Goal: Task Accomplishment & Management: Use online tool/utility

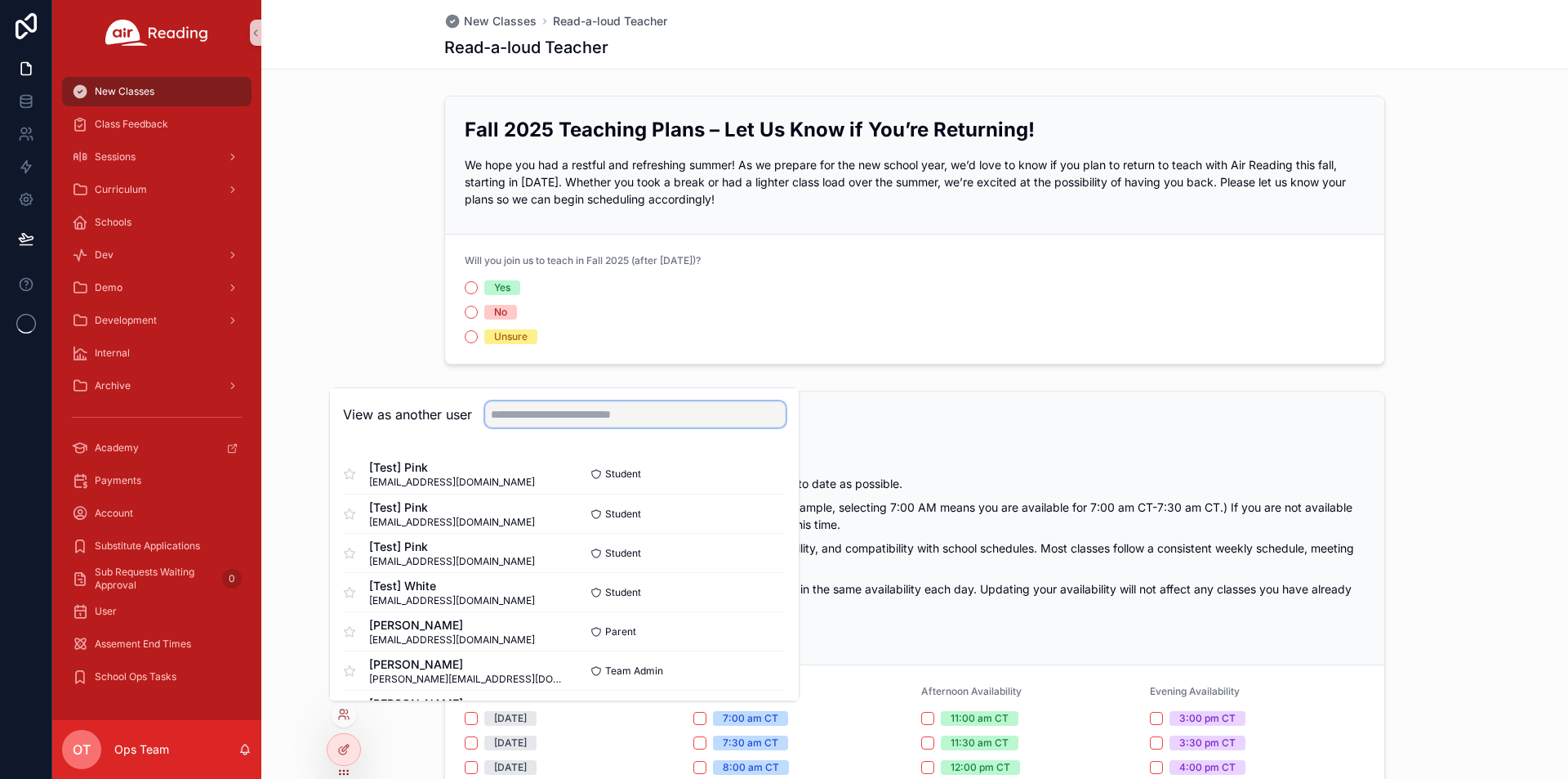
click at [567, 418] on input "text" at bounding box center [636, 414] width 300 height 26
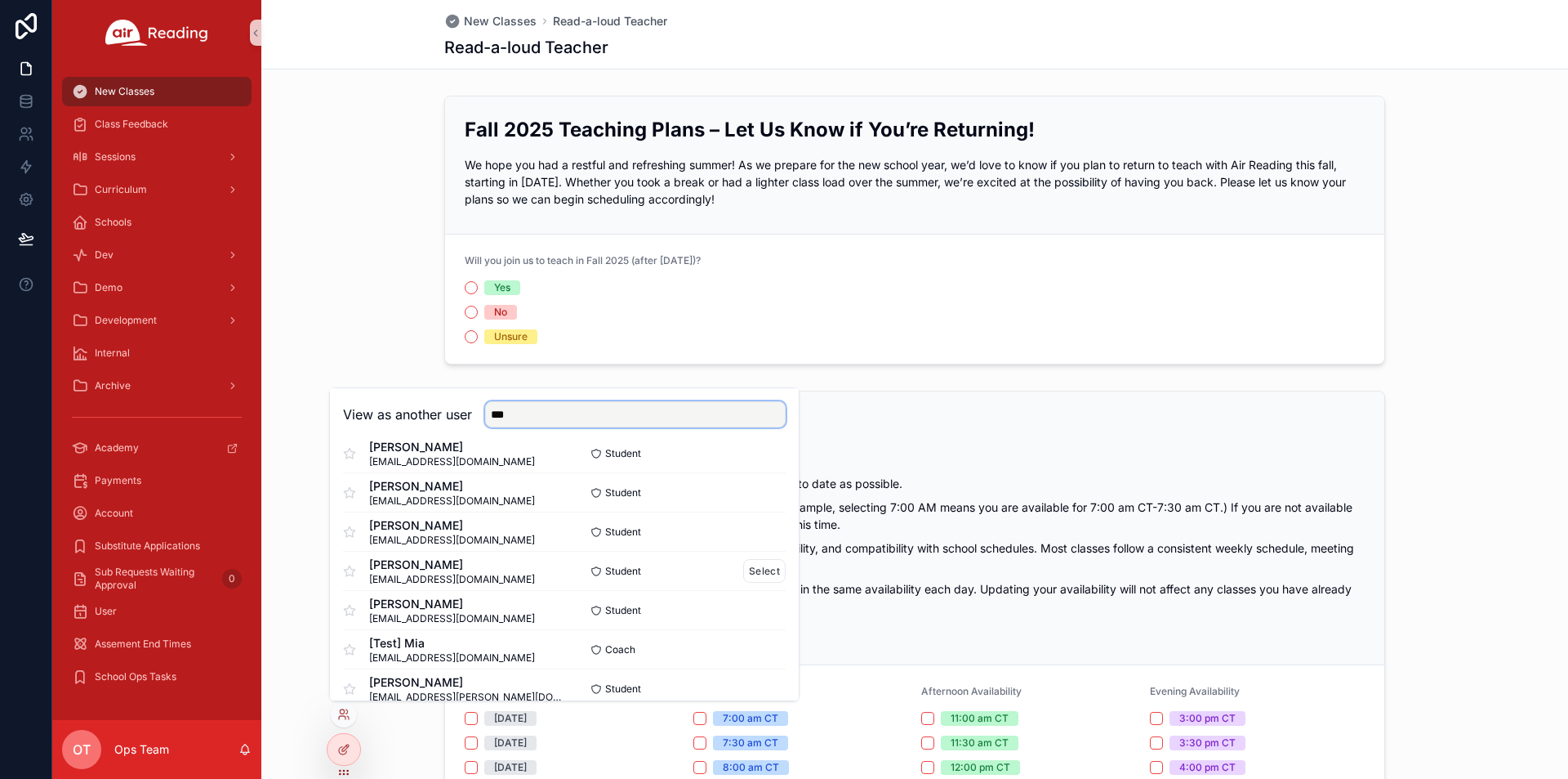
scroll to position [327, 0]
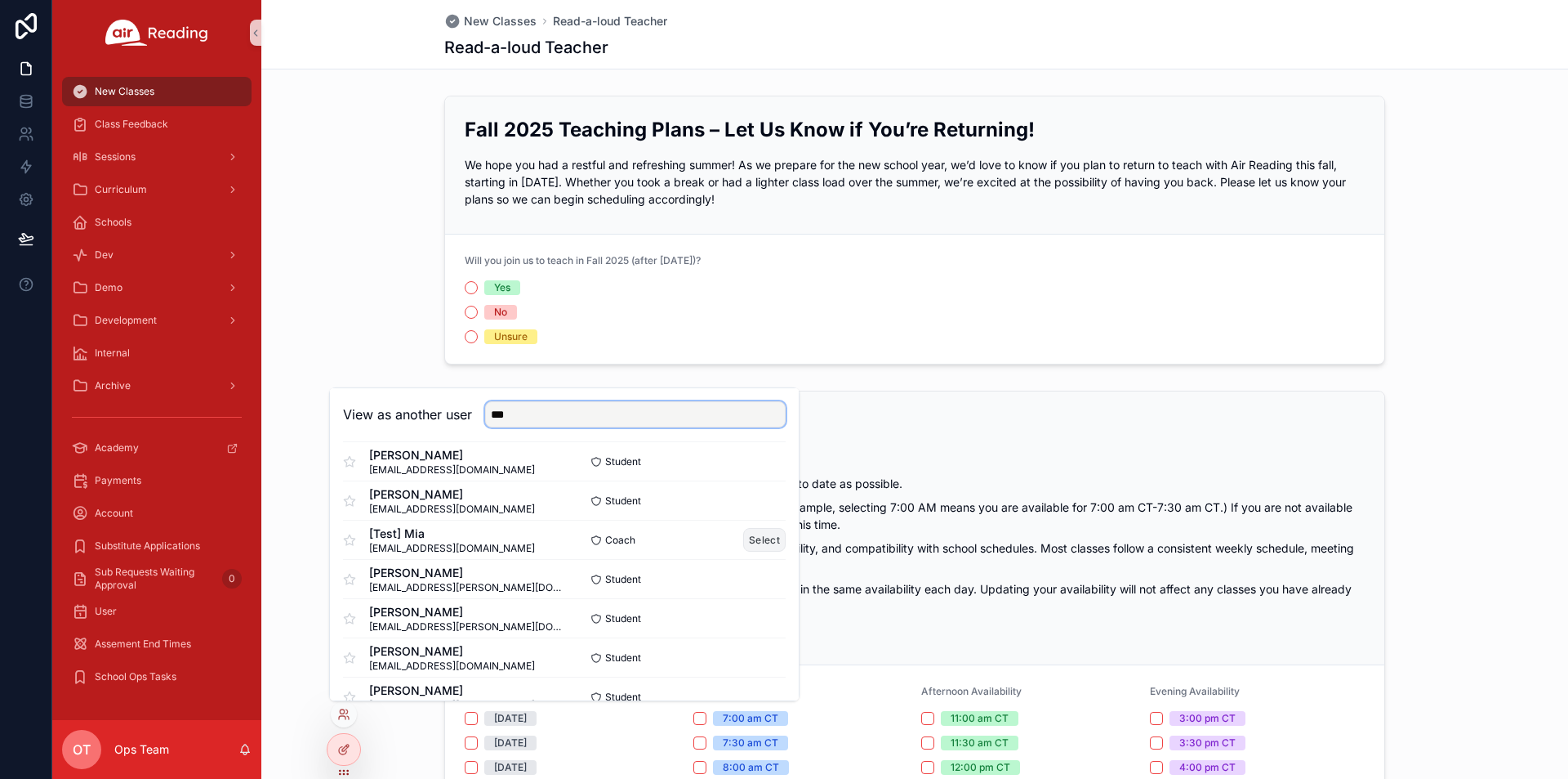
type input "***"
click at [746, 541] on button "Select" at bounding box center [764, 540] width 43 height 24
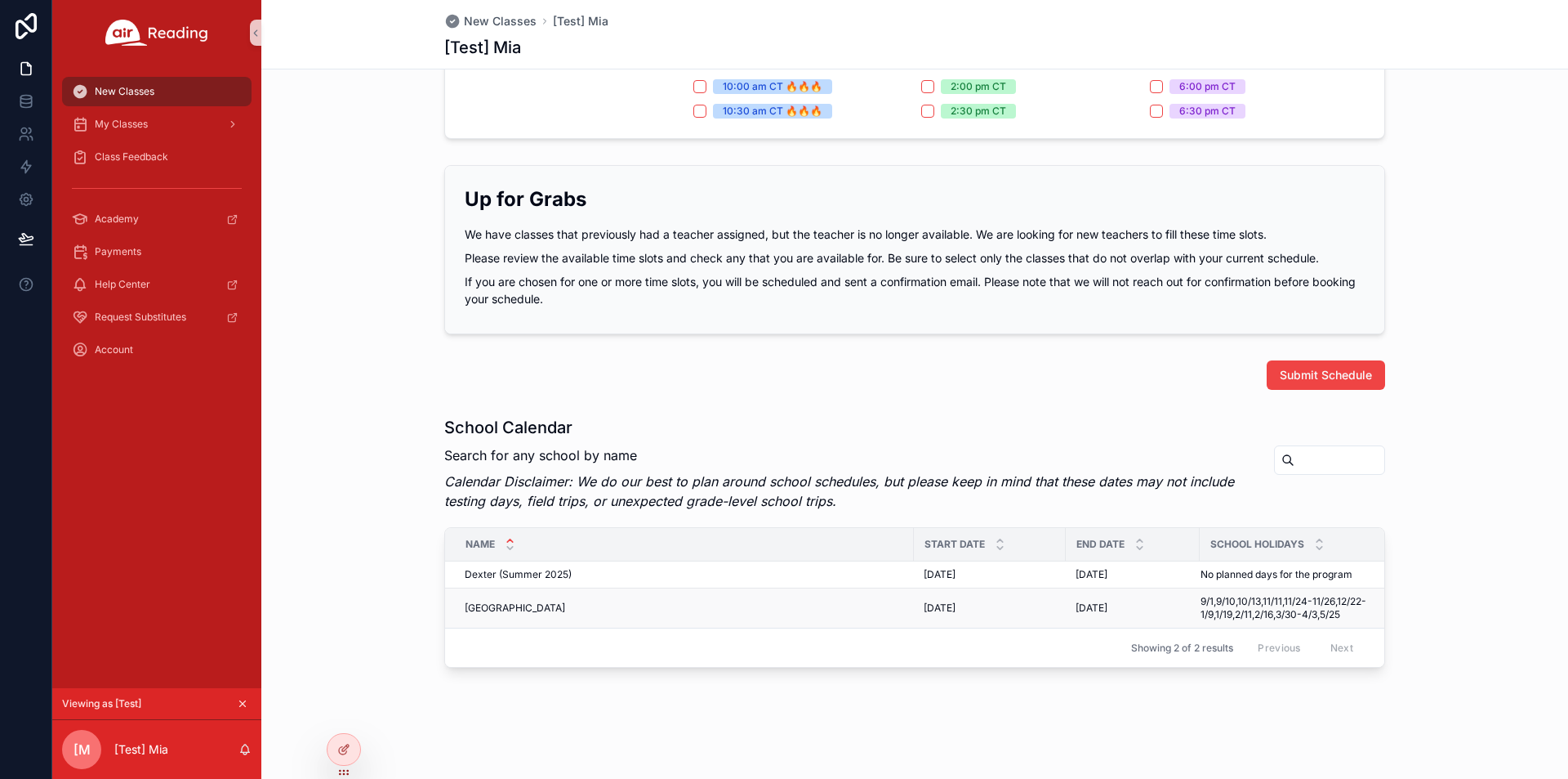
scroll to position [791, 0]
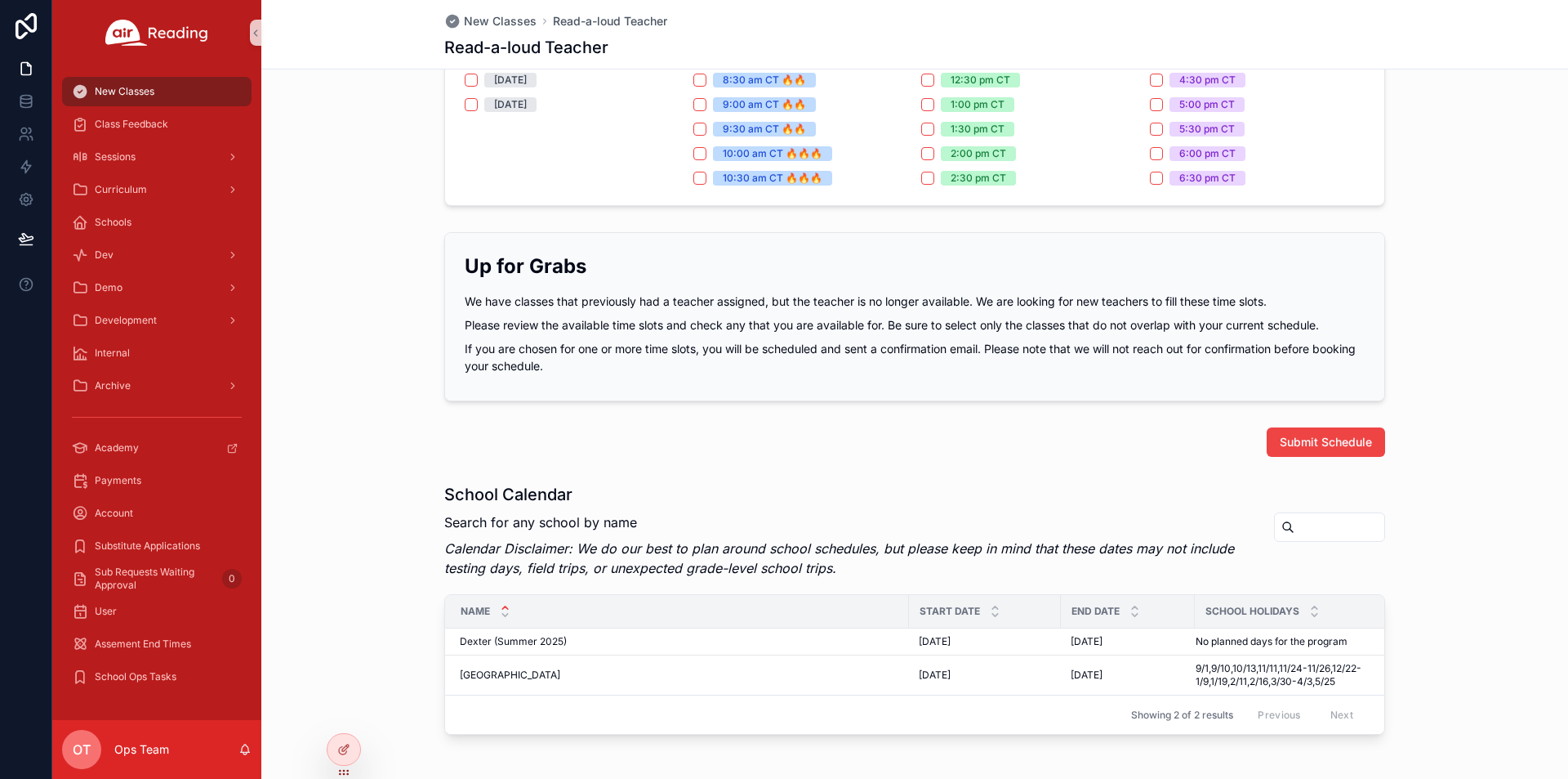
scroll to position [0, 13]
drag, startPoint x: 1179, startPoint y: 668, endPoint x: 1361, endPoint y: 682, distance: 182.5
click at [1361, 682] on tr "[GEOGRAPHIC_DATA] [DATE] [DATE] [DATE] [DATE] 9/1,9/10,10/13,11/11,11/24-11/26,…" at bounding box center [908, 675] width 952 height 40
copy tr "[DATE] 9/1,9/10,10/13,11/11,11/24-11/26,12/22-1/9,1/19,2/11,2/16,3/30-4/3,5/25"
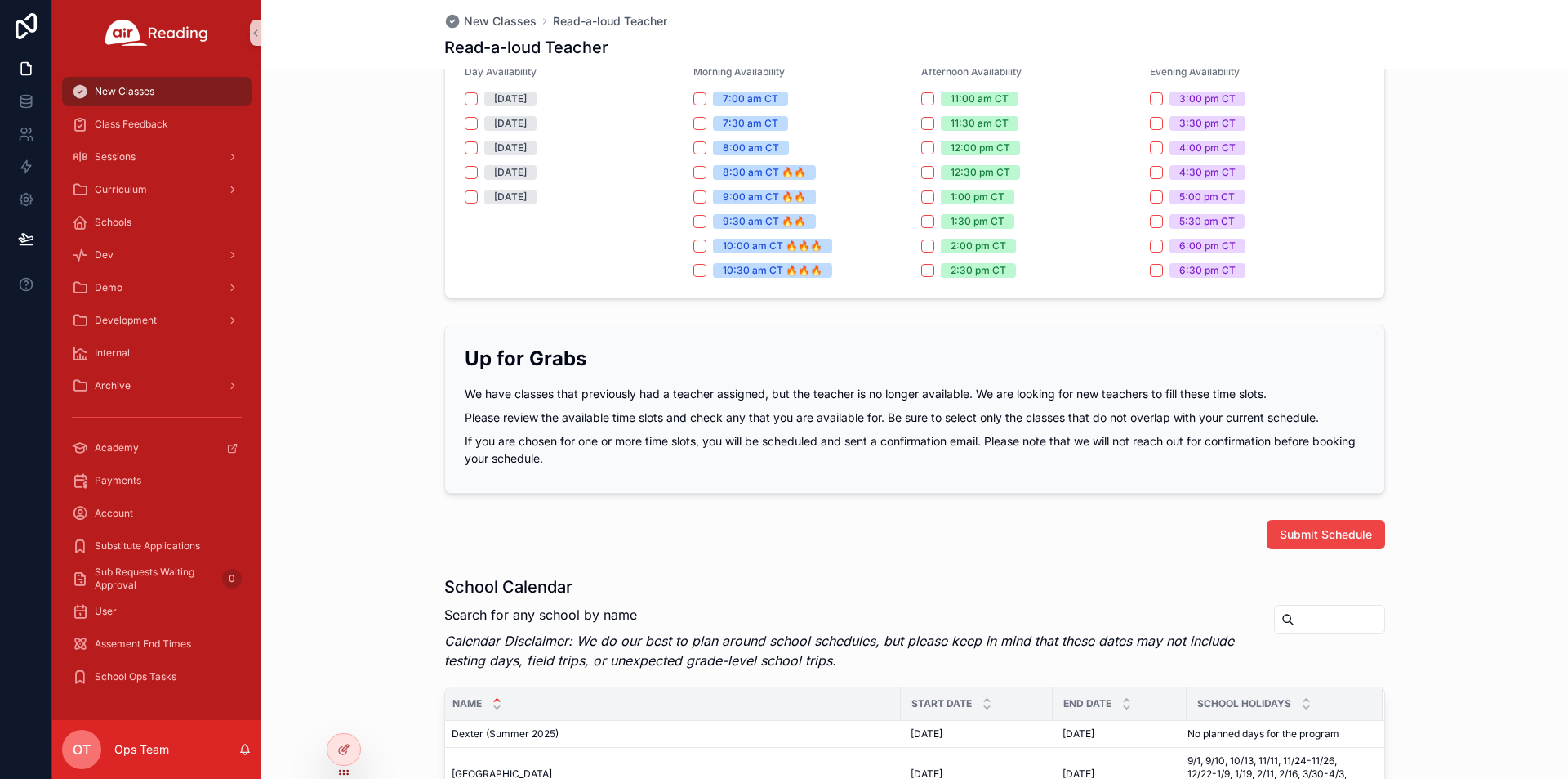
scroll to position [804, 0]
